Goal: Check status

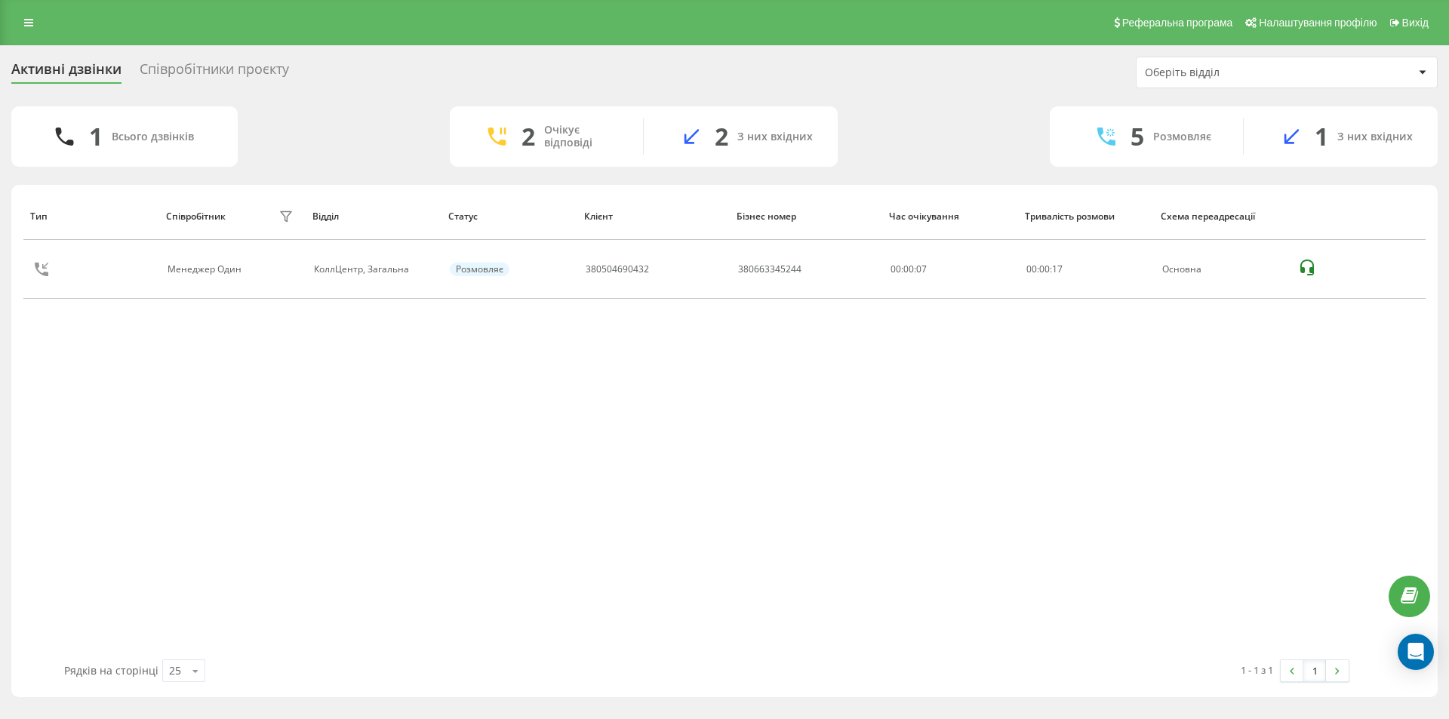
drag, startPoint x: 709, startPoint y: 270, endPoint x: 643, endPoint y: 201, distance: 95.6
click at [0, 0] on icon at bounding box center [0, 0] width 0 height 0
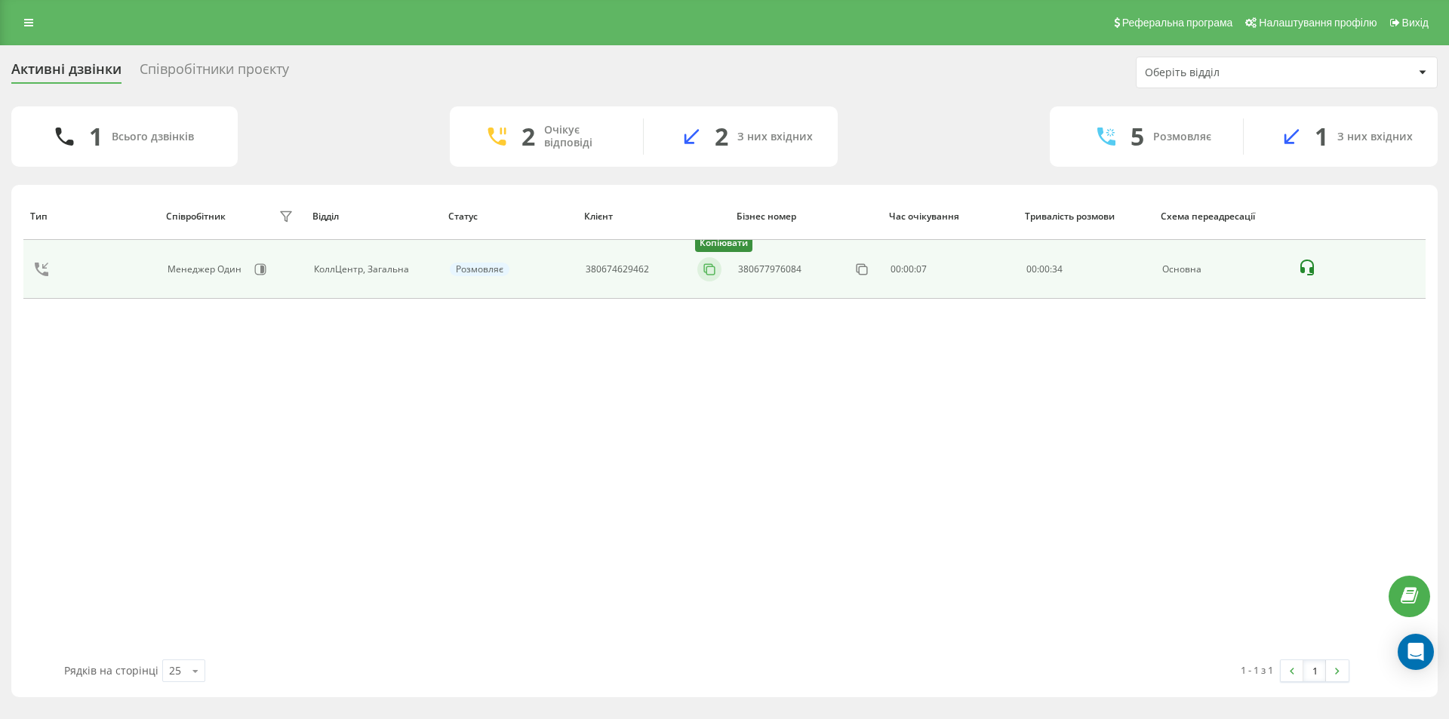
click at [712, 269] on icon at bounding box center [709, 269] width 15 height 15
